Goal: Task Accomplishment & Management: Manage account settings

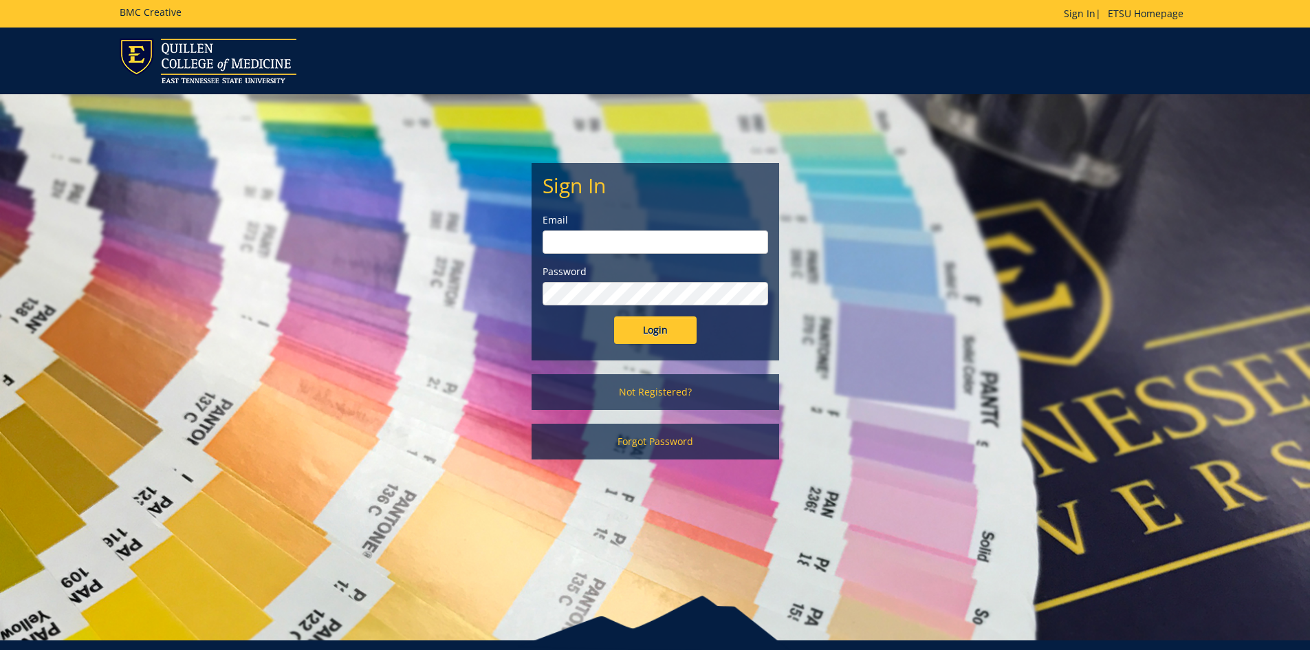
type input "[EMAIL_ADDRESS][DOMAIN_NAME]"
click at [660, 321] on input "Login" at bounding box center [655, 330] width 83 height 28
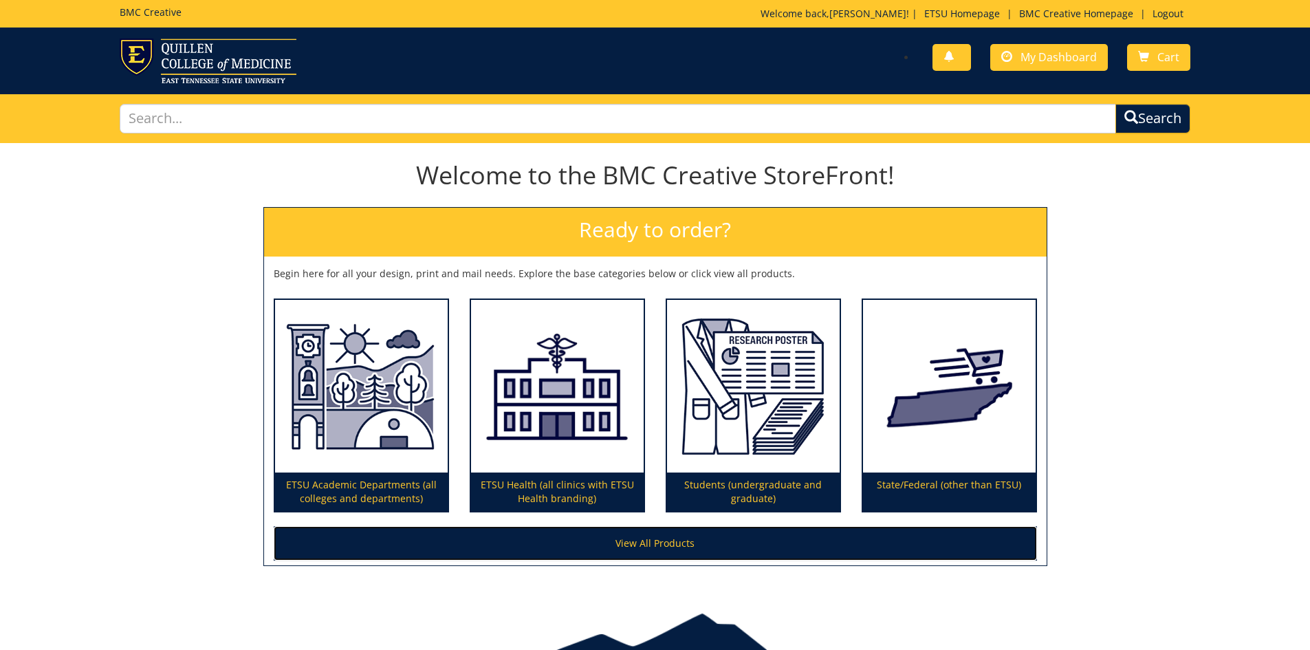
click at [739, 543] on link "View All Products" at bounding box center [656, 543] width 764 height 34
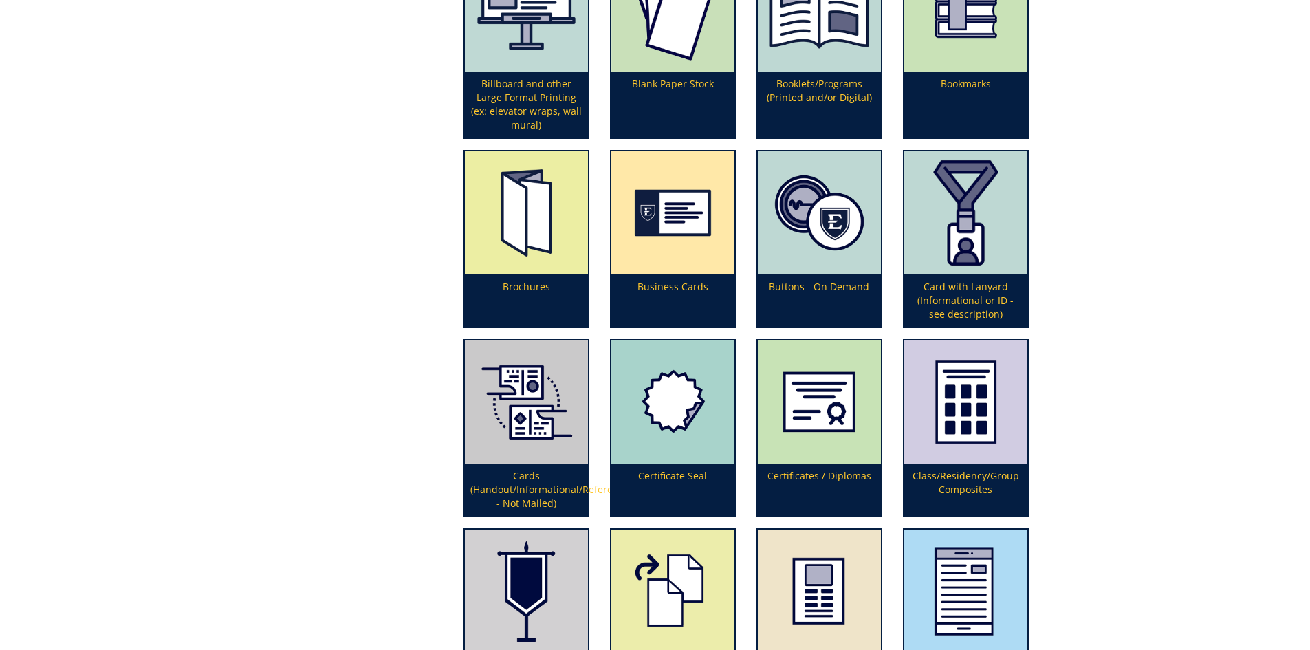
scroll to position [825, 0]
